Goal: Complete application form: Complete application form

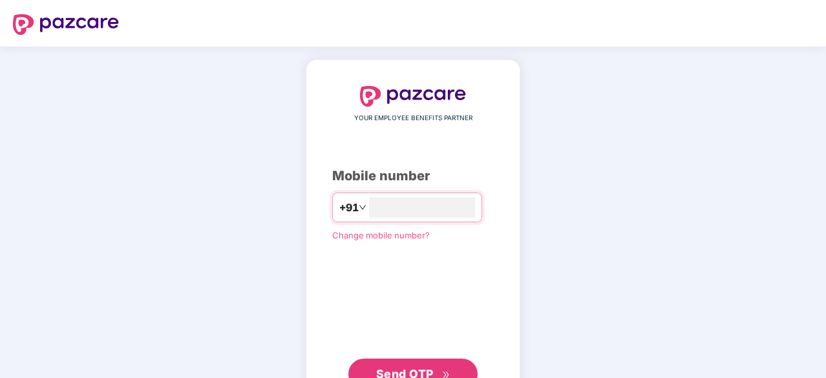
type input "**********"
click at [442, 367] on span "Send OTP" at bounding box center [413, 373] width 74 height 18
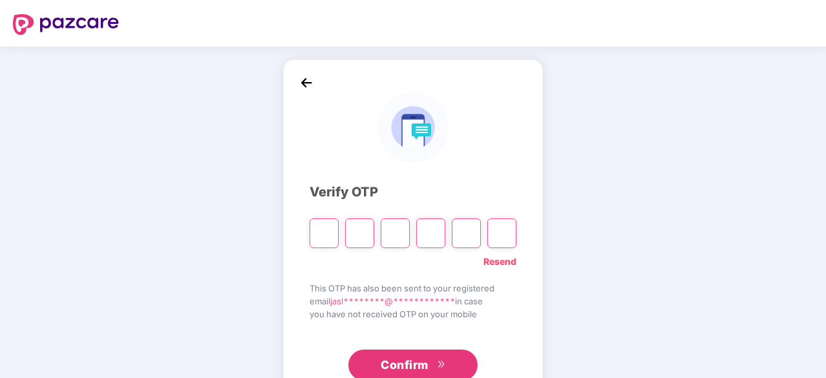
type input "*"
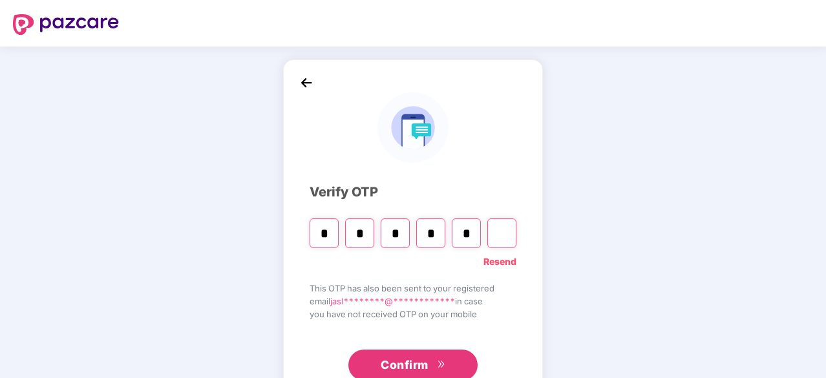
type input "*"
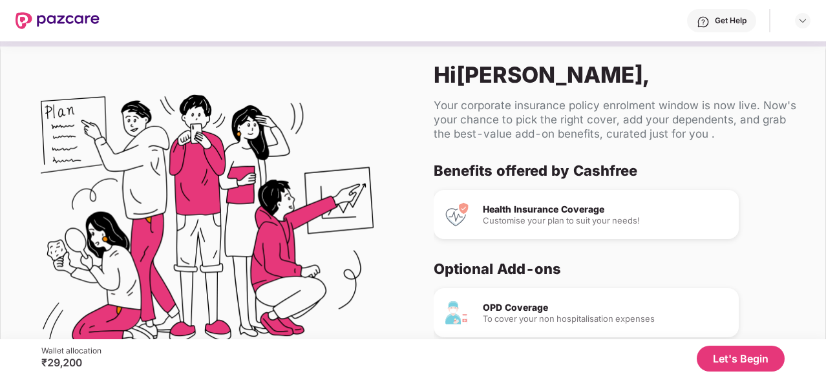
scroll to position [122, 0]
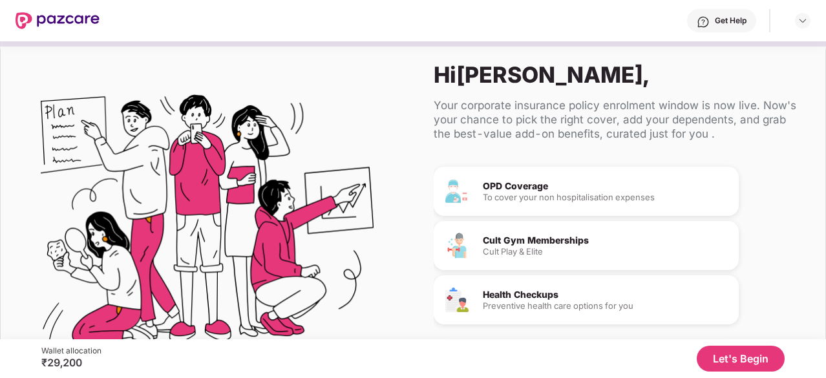
click at [721, 349] on button "Let's Begin" at bounding box center [741, 359] width 88 height 26
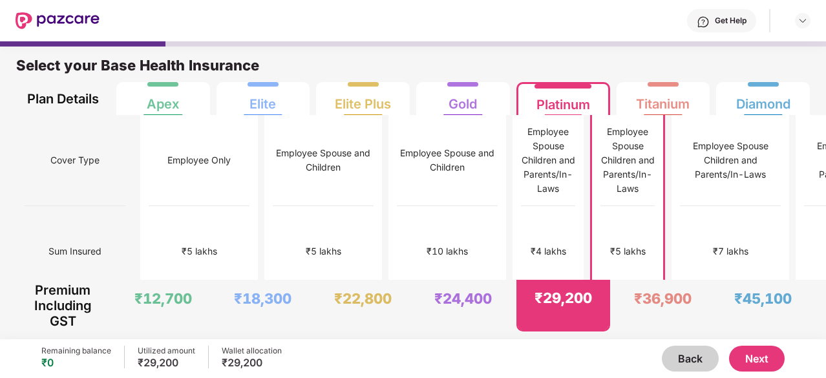
click at [771, 361] on button "Next" at bounding box center [757, 359] width 56 height 26
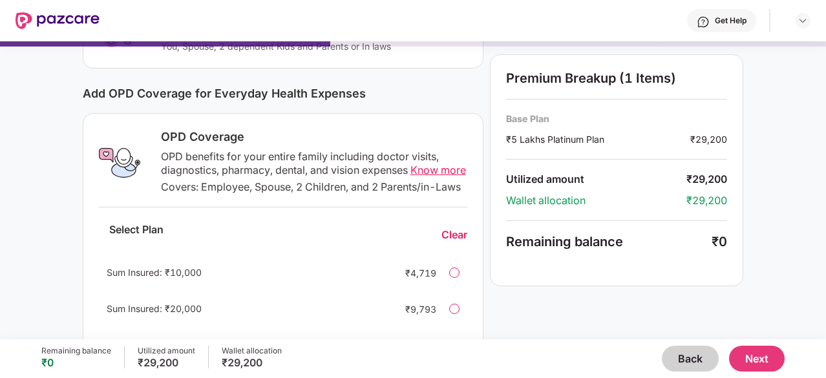
scroll to position [137, 0]
click at [426, 170] on span "Know more" at bounding box center [439, 169] width 56 height 13
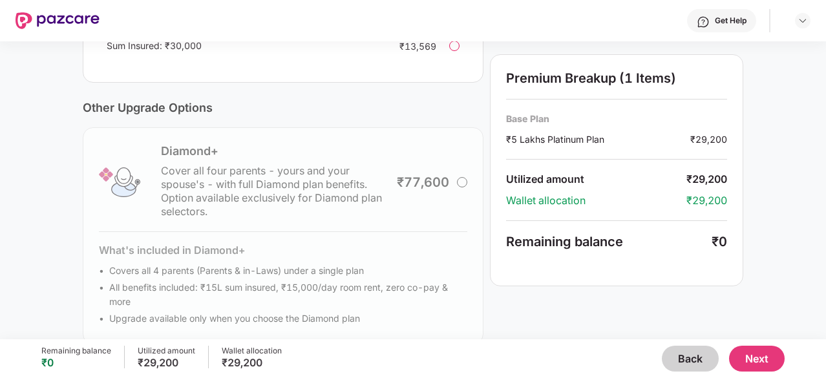
scroll to position [468, 0]
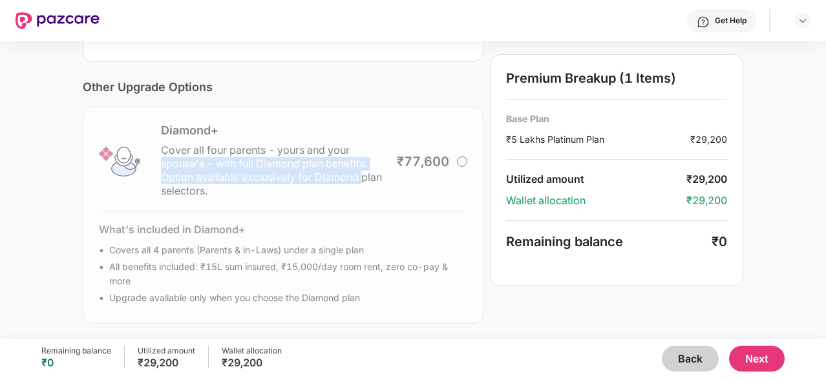
drag, startPoint x: 361, startPoint y: 179, endPoint x: 378, endPoint y: 148, distance: 35.0
click at [378, 148] on div "Diamond+ Cover all four parents - yours and your spouse's - with full Diamond p…" at bounding box center [283, 215] width 401 height 217
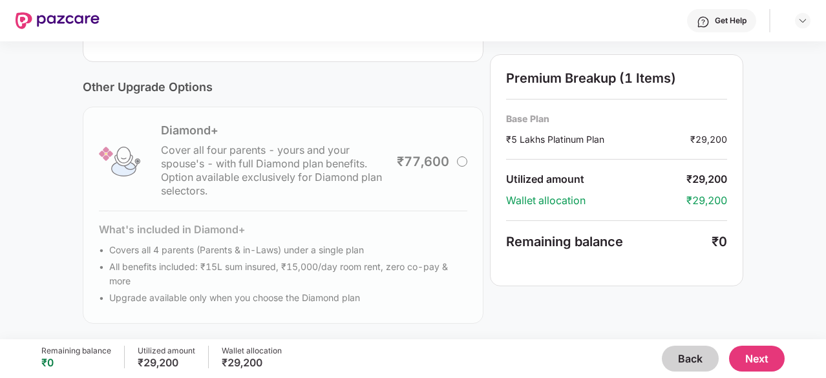
click at [385, 228] on div "Diamond+ Cover all four parents - yours and your spouse's - with full Diamond p…" at bounding box center [283, 215] width 401 height 217
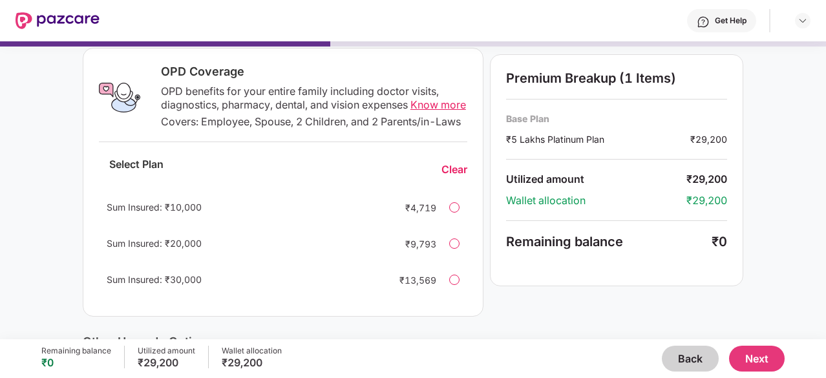
scroll to position [206, 0]
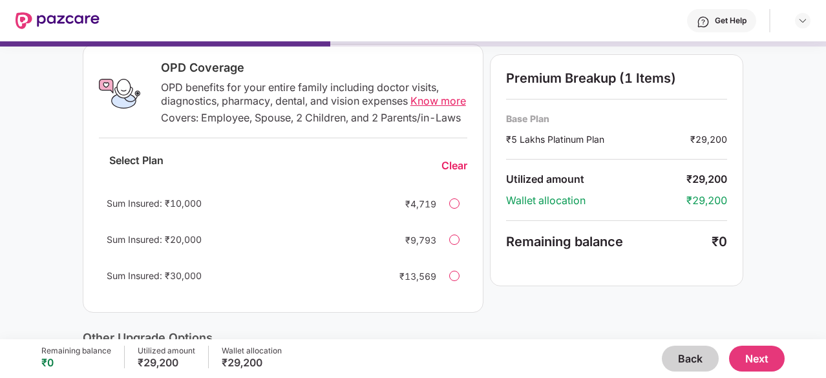
click at [764, 355] on button "Next" at bounding box center [757, 359] width 56 height 26
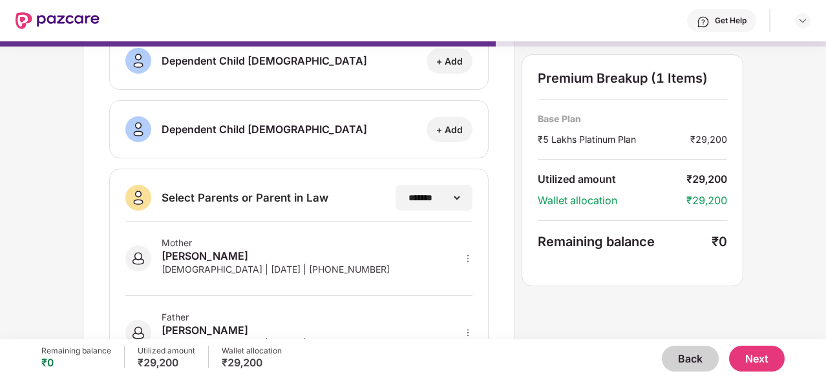
scroll to position [306, 0]
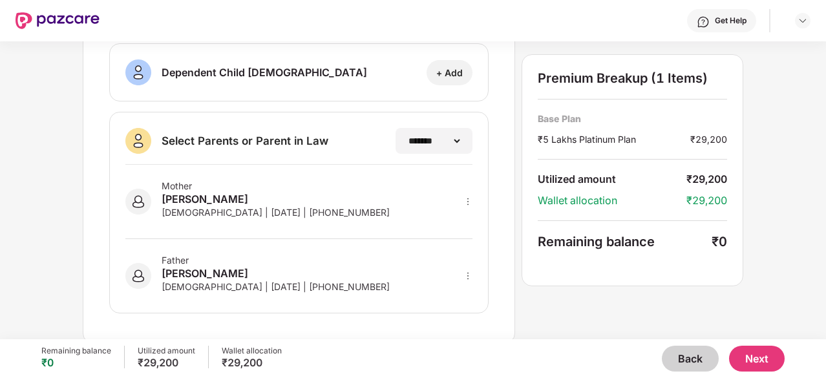
click at [748, 351] on button "Next" at bounding box center [757, 359] width 56 height 26
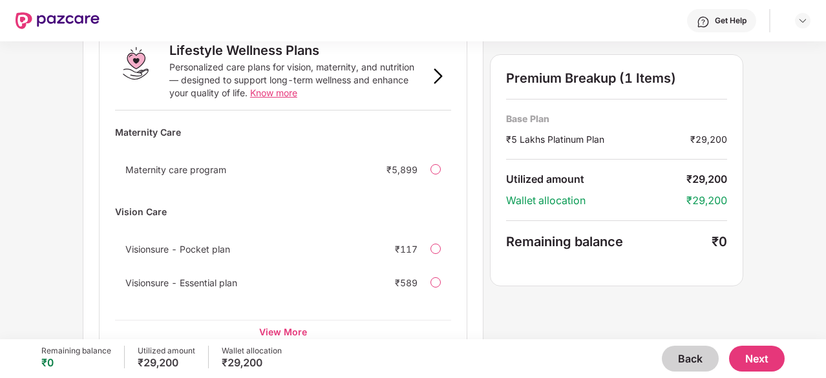
scroll to position [917, 0]
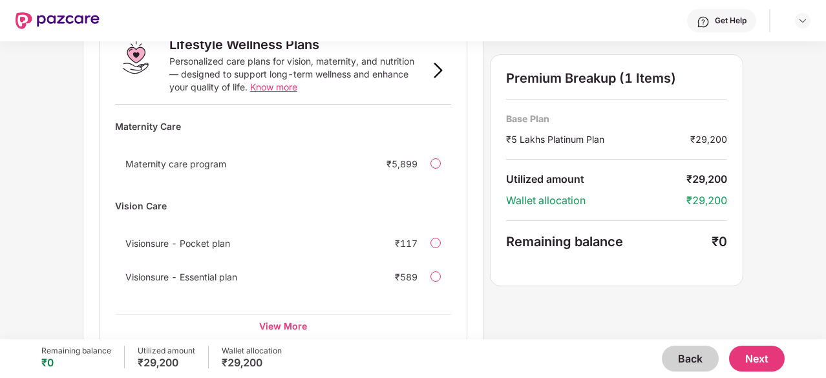
click at [759, 357] on button "Next" at bounding box center [757, 359] width 56 height 26
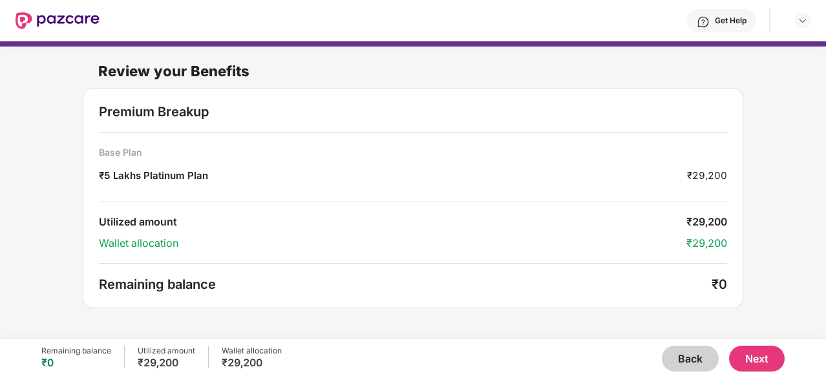
click at [754, 369] on button "Next" at bounding box center [757, 359] width 56 height 26
